Goal: Task Accomplishment & Management: Manage account settings

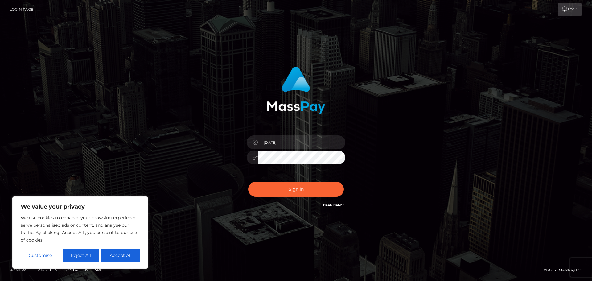
type input "[DATE]"
click at [248, 181] on button "Sign in" at bounding box center [296, 188] width 96 height 15
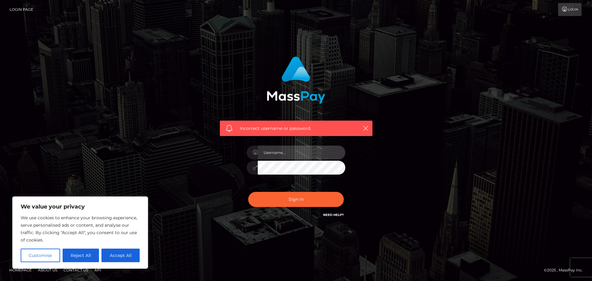
click at [288, 150] on input "text" at bounding box center [301, 152] width 87 height 14
type input "[DATE]"
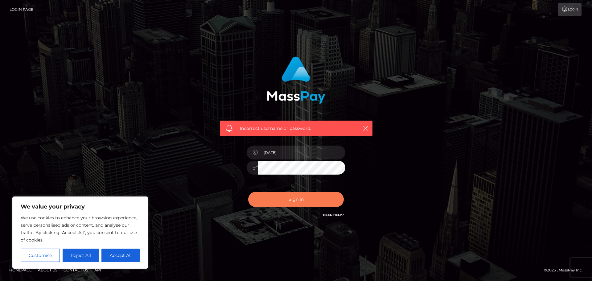
click at [298, 197] on button "Sign in" at bounding box center [296, 199] width 96 height 15
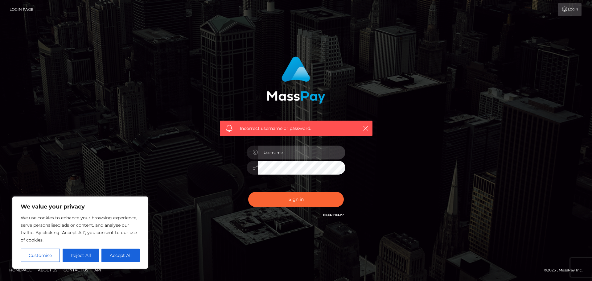
click at [273, 152] on input "text" at bounding box center [301, 152] width 87 height 14
type input "[DATE]"
